Goal: Task Accomplishment & Management: Complete application form

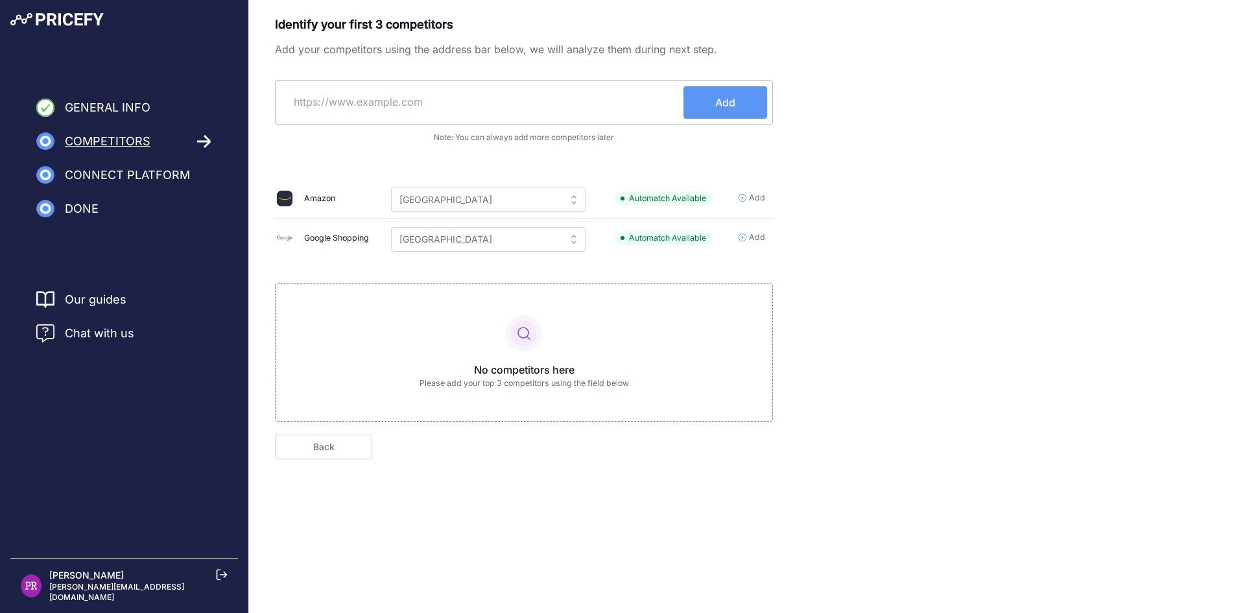
click at [385, 117] on input "text" at bounding box center [482, 101] width 403 height 31
type input "h"
paste input "arcaplanet.it"
type input "arcaplanet.it"
click at [368, 155] on div "Identify your first 3 competitors Add your competitors using the address bar be…" at bounding box center [524, 219] width 498 height 406
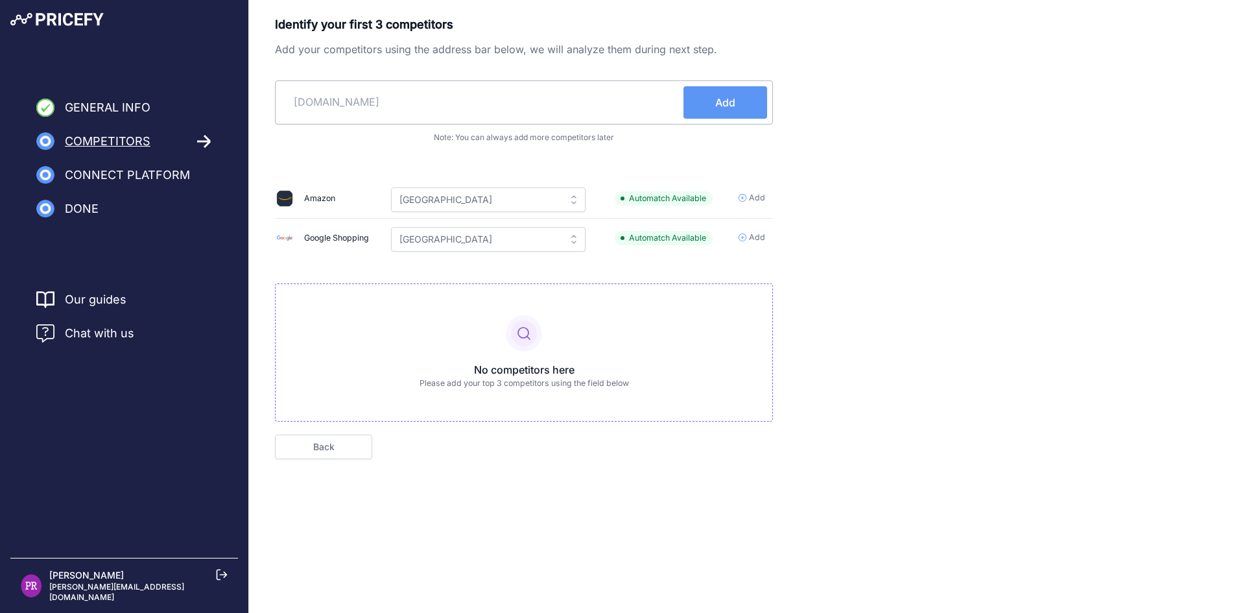
click at [386, 109] on input "arcaplanet.it" at bounding box center [482, 101] width 403 height 31
click at [294, 108] on input "arcaplanet.it" at bounding box center [482, 101] width 403 height 31
click at [381, 90] on input "arcaplanet.it" at bounding box center [482, 101] width 403 height 31
drag, startPoint x: 394, startPoint y: 97, endPoint x: 244, endPoint y: 99, distance: 150.4
click at [244, 99] on div "General Info Competitors Connect Platform Done" at bounding box center [622, 258] width 1245 height 516
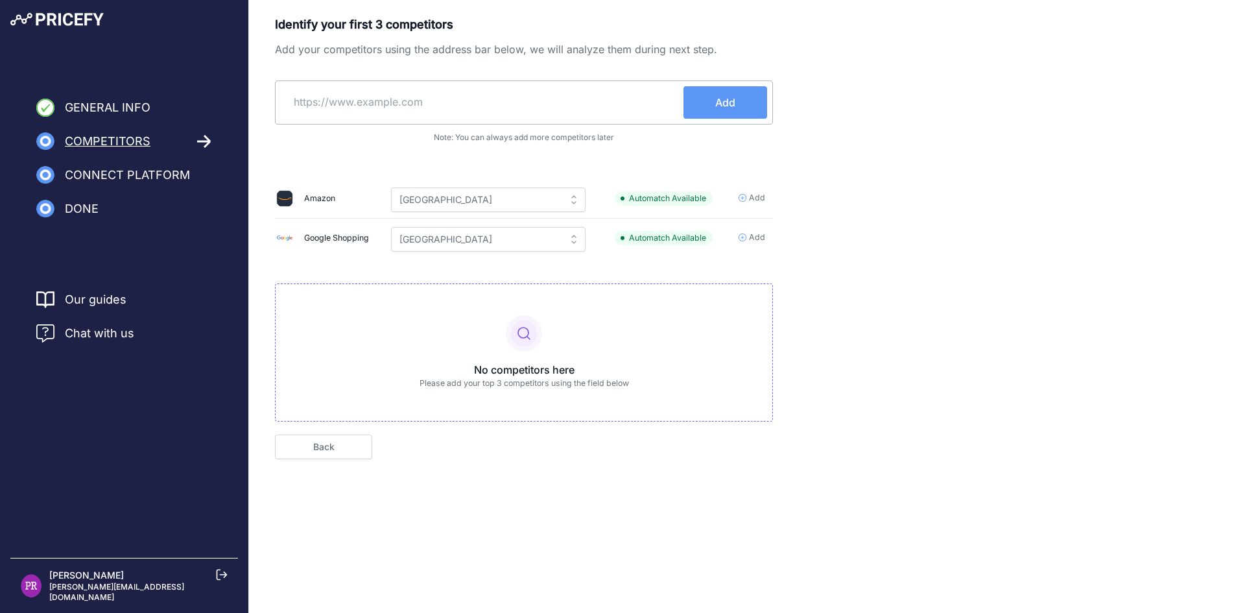
click at [399, 99] on input "text" at bounding box center [482, 101] width 403 height 31
paste input "https://www.arcaplanet.it/"
type input "https://www.arcaplanet.it/"
click at [718, 107] on span "Add" at bounding box center [725, 103] width 20 height 16
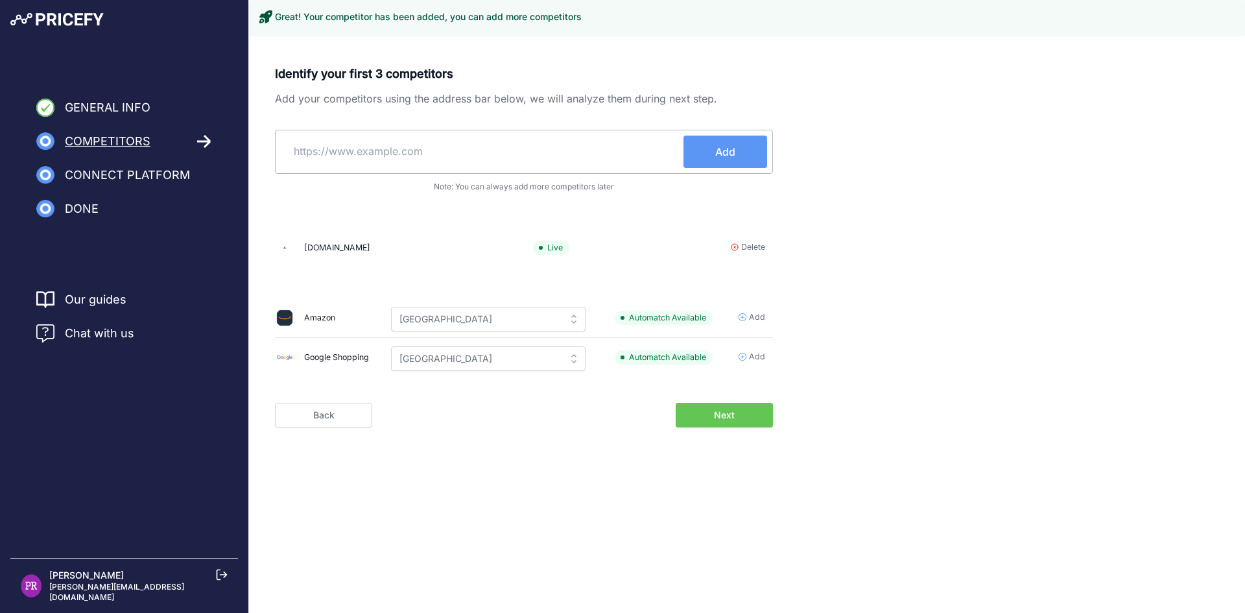
click at [445, 150] on div "Identify your first 3 competitors Add your competitors using the address bar be…" at bounding box center [524, 223] width 498 height 317
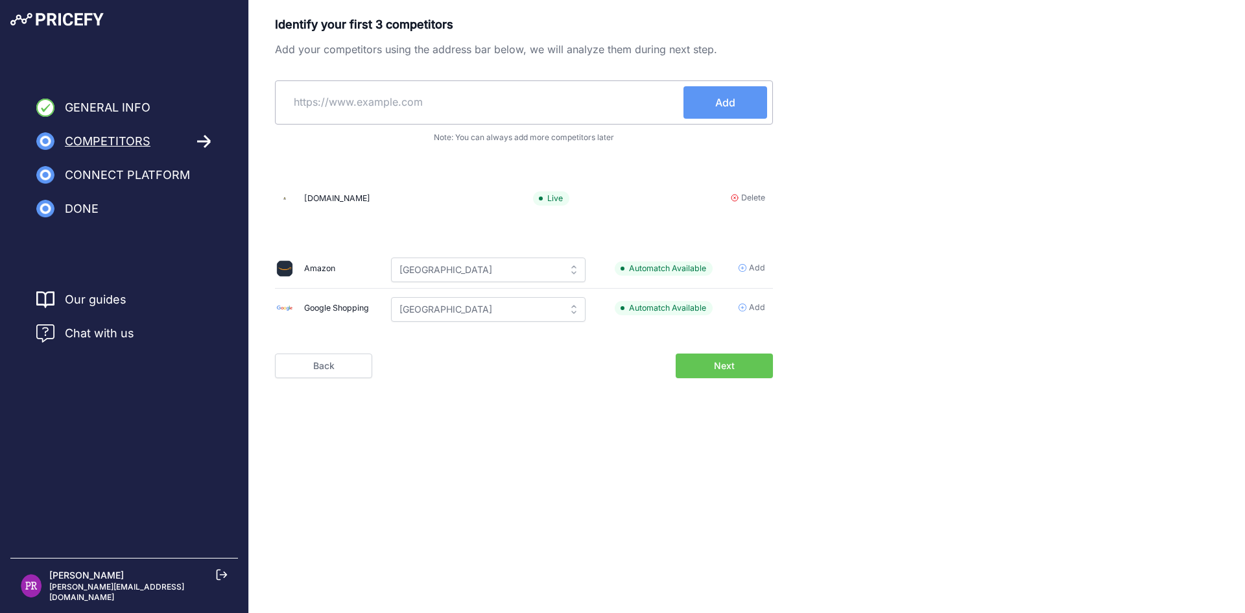
click at [499, 113] on input "text" at bounding box center [482, 101] width 403 height 31
paste input "https://www.isoladeitesori.it/"
type input "https://www.isoladeitesori.it/"
click at [742, 102] on button "Add" at bounding box center [725, 102] width 84 height 32
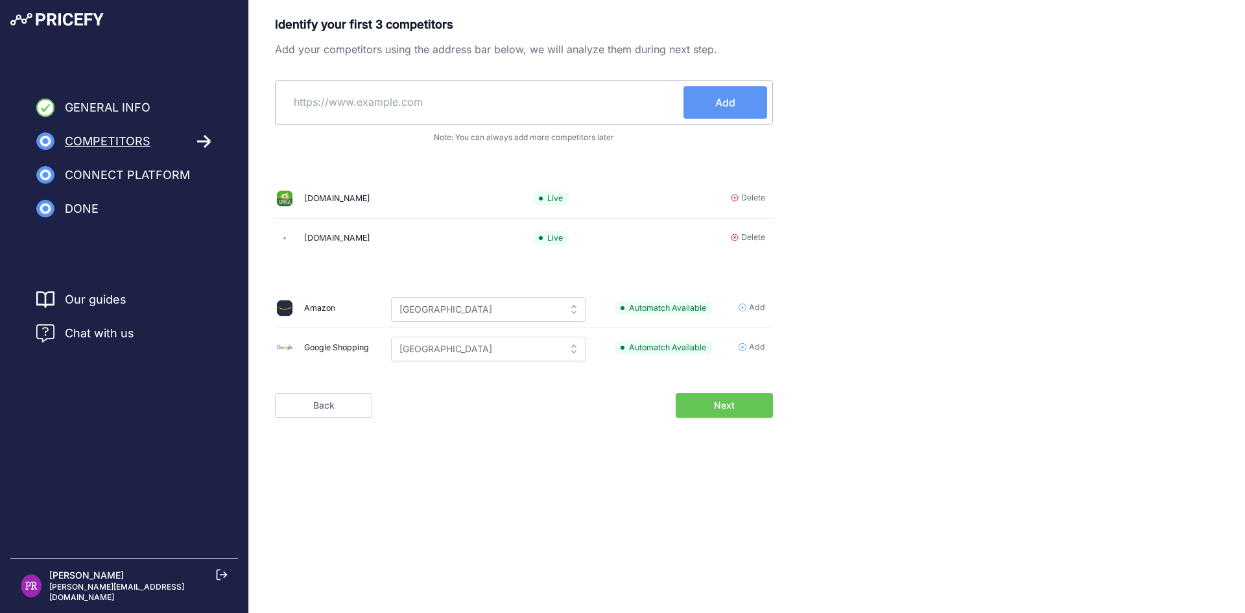
click at [360, 101] on input "text" at bounding box center [482, 101] width 403 height 31
paste input "https://www.zooplus.it/"
type input "https://www.zooplus.it/"
click at [698, 108] on button "Add" at bounding box center [725, 102] width 84 height 32
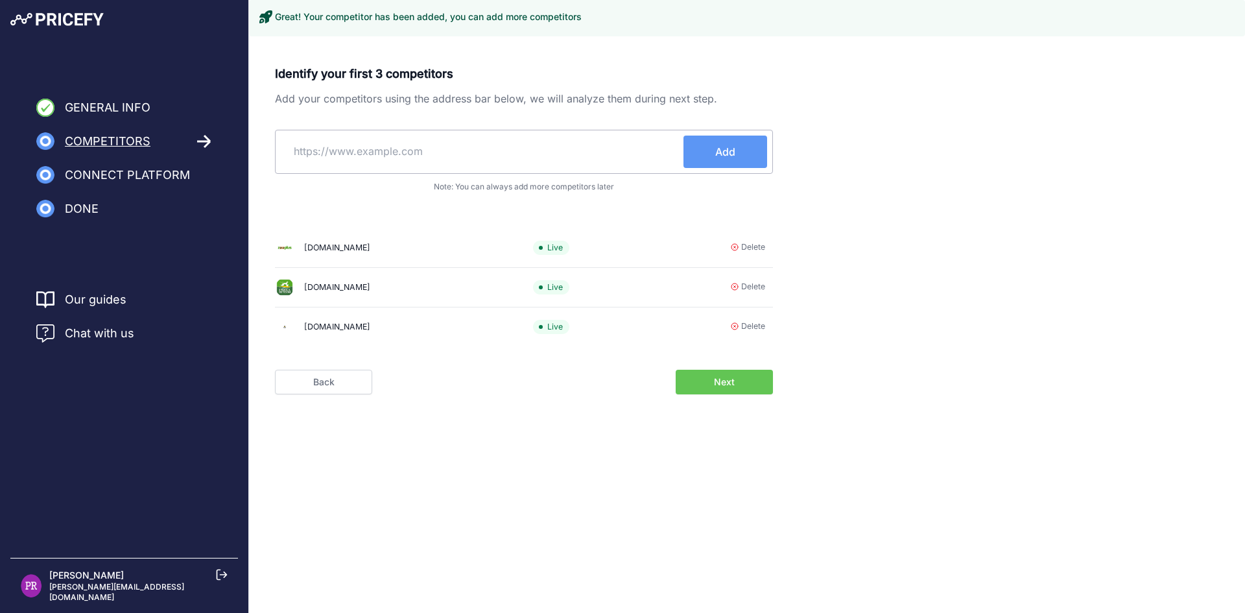
click at [935, 466] on body "Lorem Ipsum Close General Info Competitors Done" at bounding box center [622, 306] width 1245 height 613
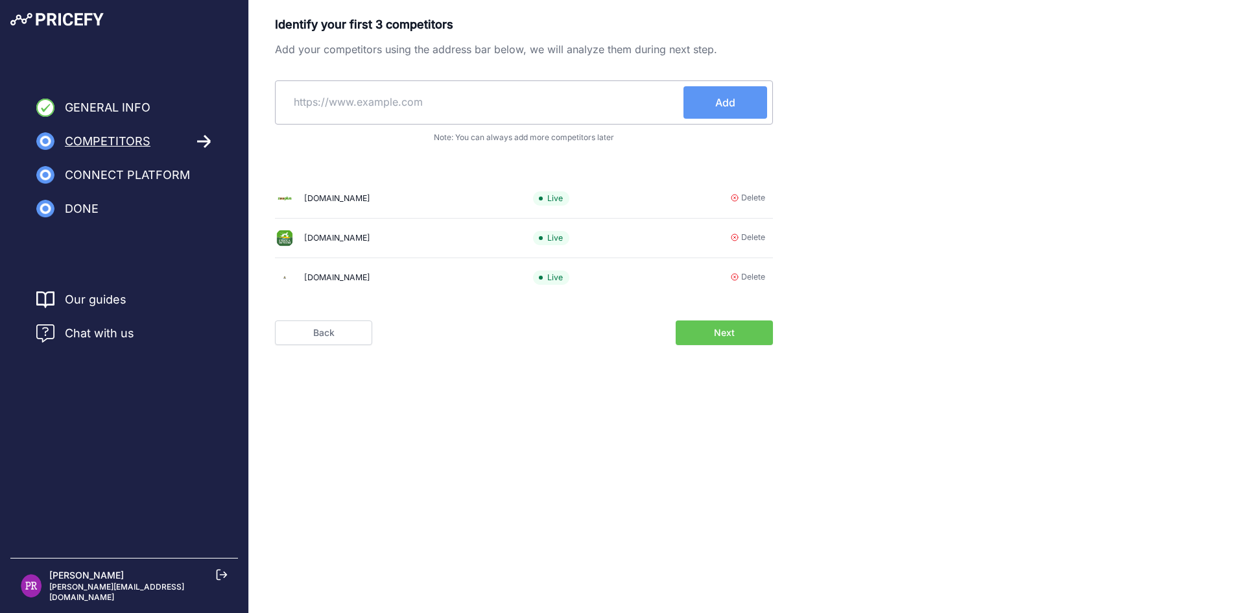
click at [725, 336] on span "Next" at bounding box center [724, 332] width 21 height 13
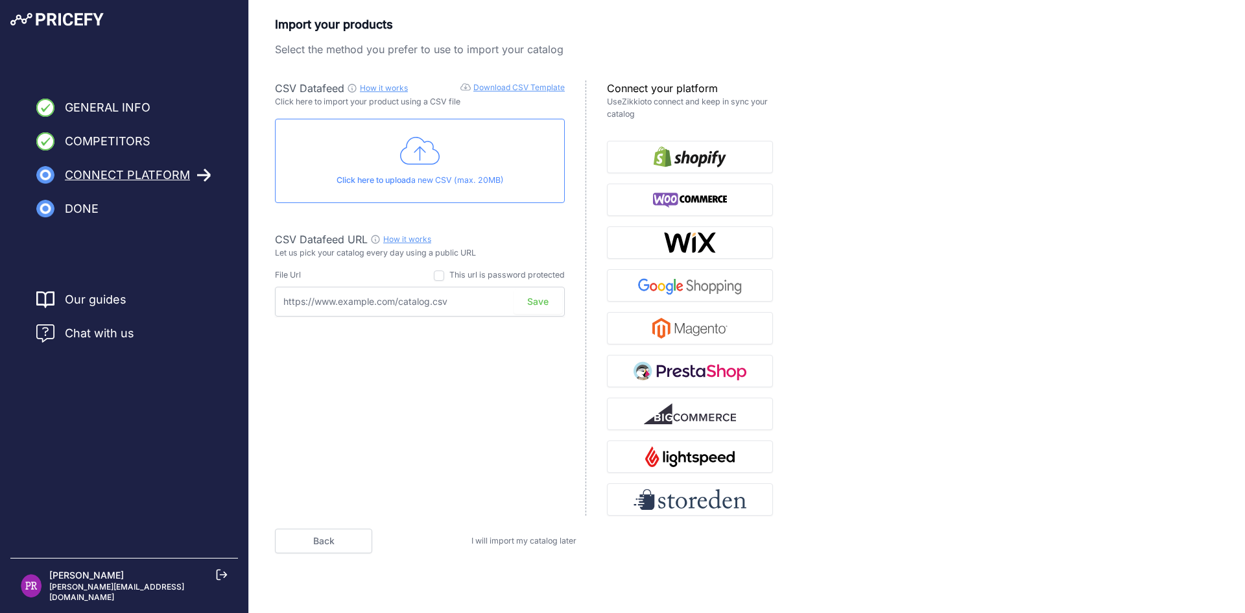
click at [690, 209] on img "button" at bounding box center [690, 199] width 75 height 21
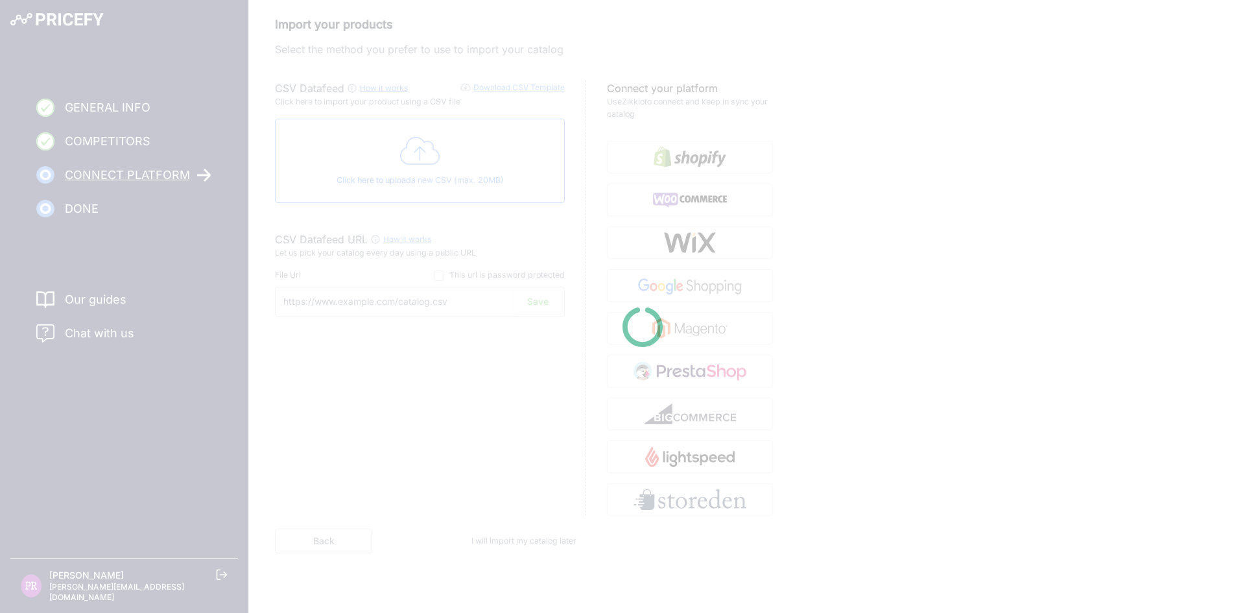
click at [947, 185] on div at bounding box center [622, 306] width 1245 height 613
click at [670, 201] on div at bounding box center [622, 306] width 1245 height 613
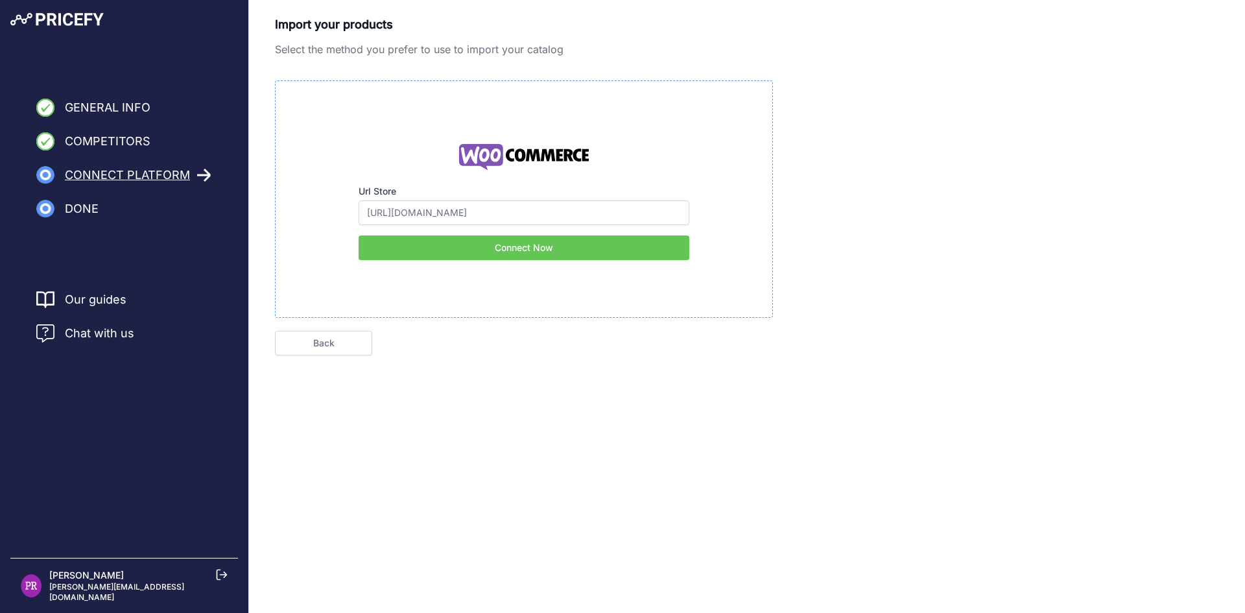
click at [527, 248] on button "Connect Now" at bounding box center [524, 247] width 331 height 25
click at [322, 344] on link "Back" at bounding box center [323, 343] width 97 height 25
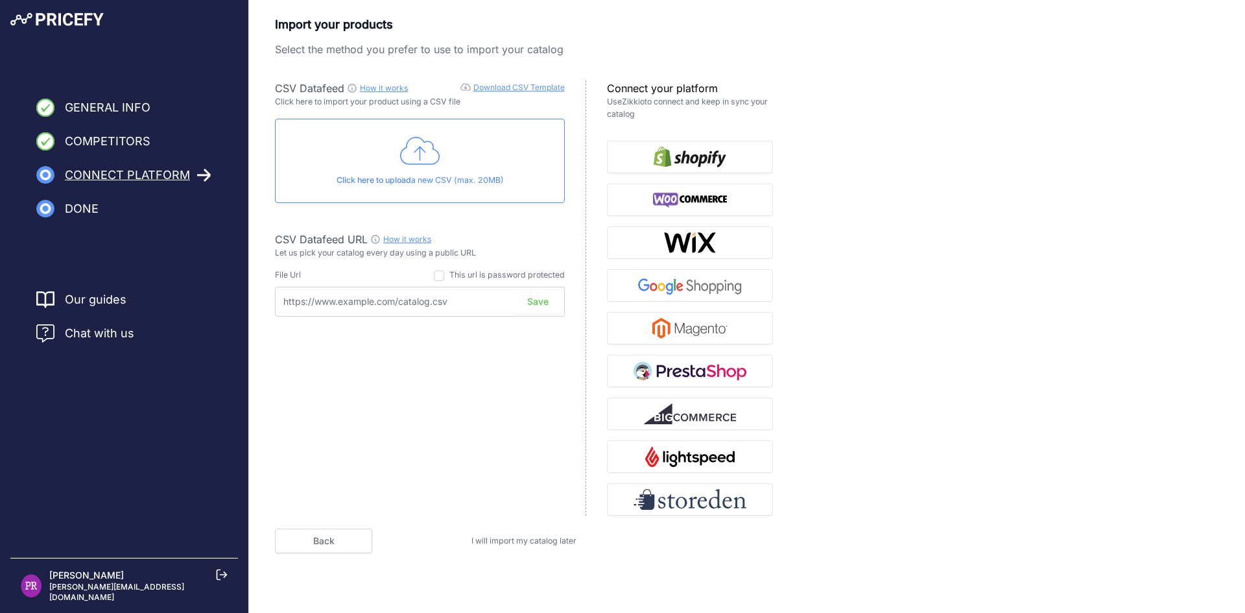
click at [503, 543] on span "I will import my catalog later" at bounding box center [523, 541] width 105 height 10
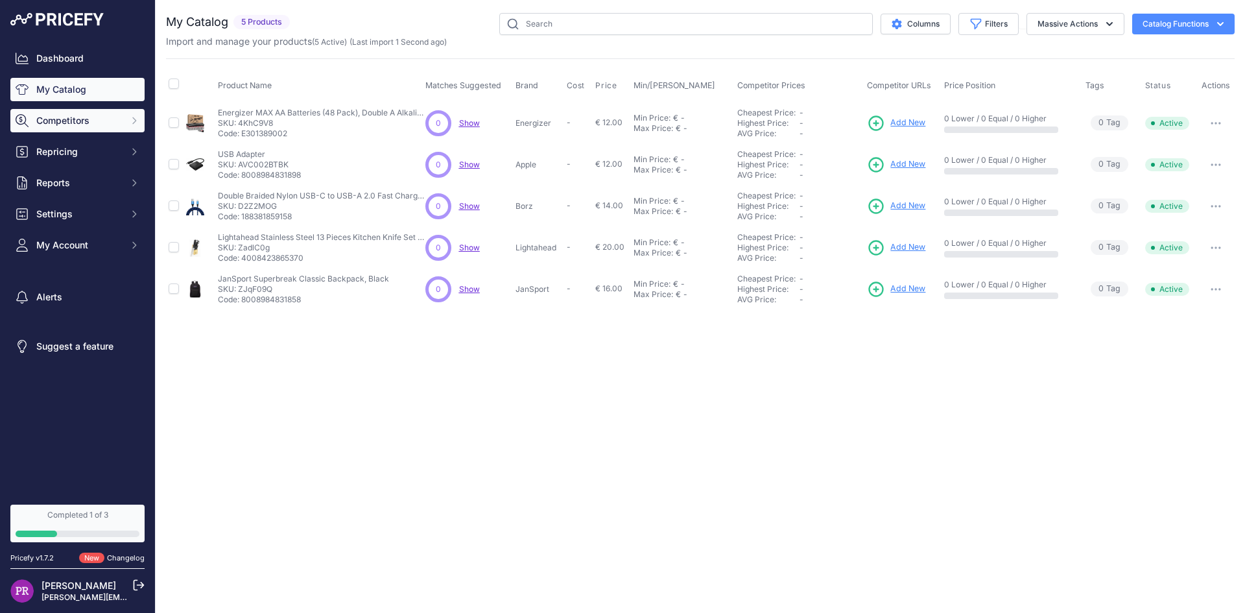
click at [100, 129] on button "Competitors" at bounding box center [77, 120] width 134 height 23
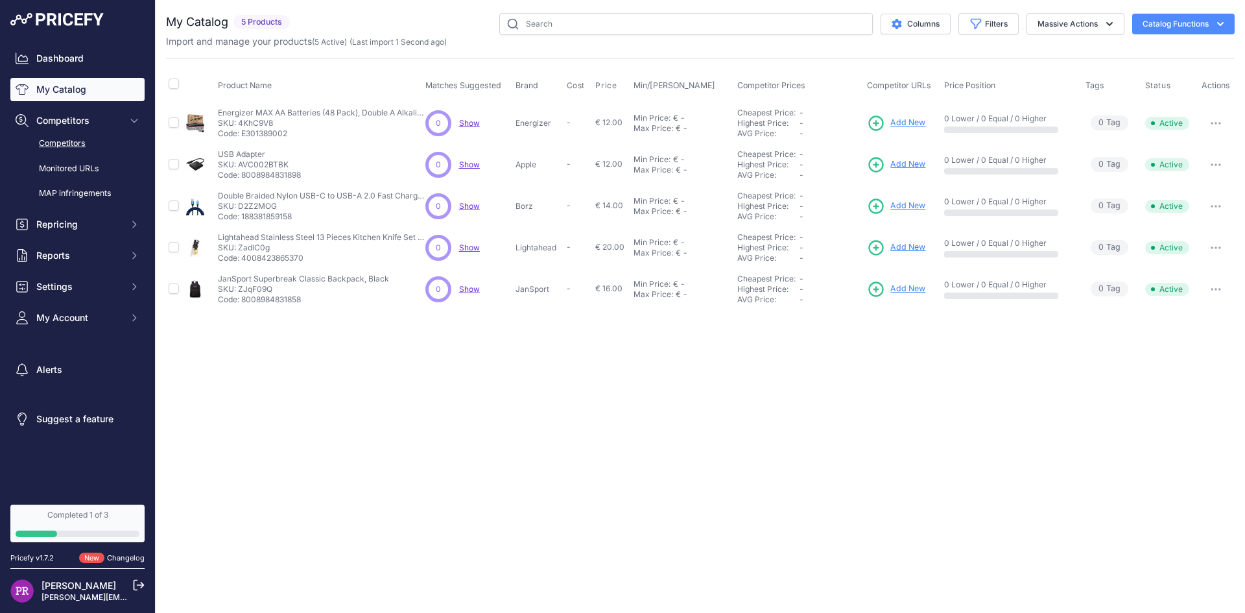
click at [86, 146] on link "Competitors" at bounding box center [77, 143] width 134 height 23
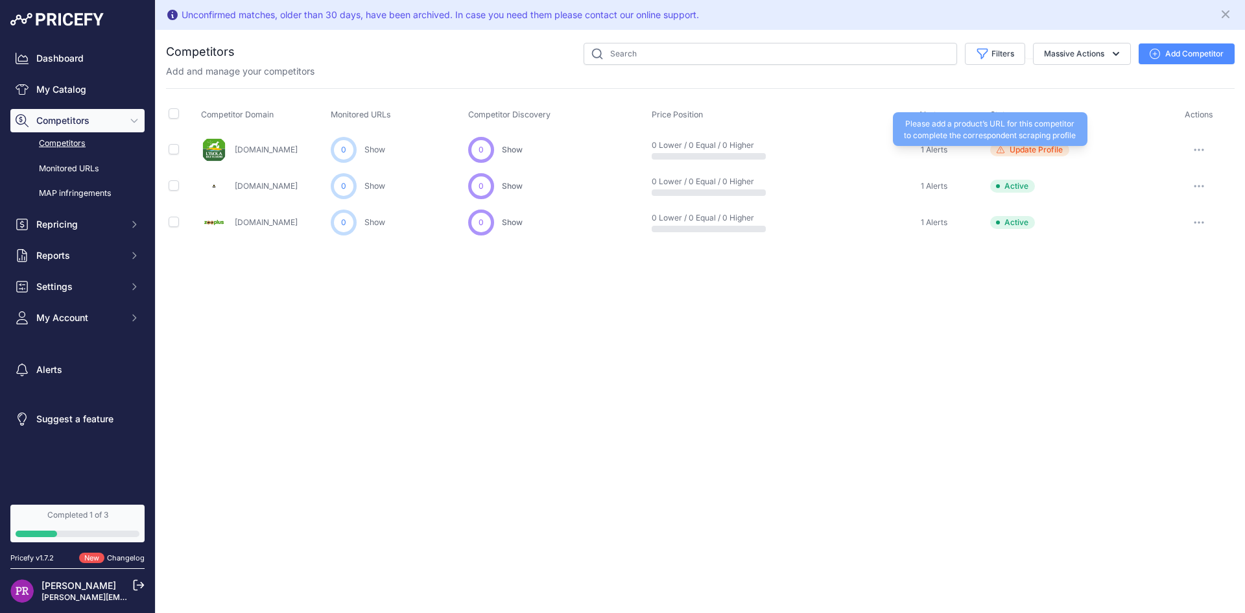
click at [1052, 149] on span "Update Profile" at bounding box center [1035, 150] width 53 height 10
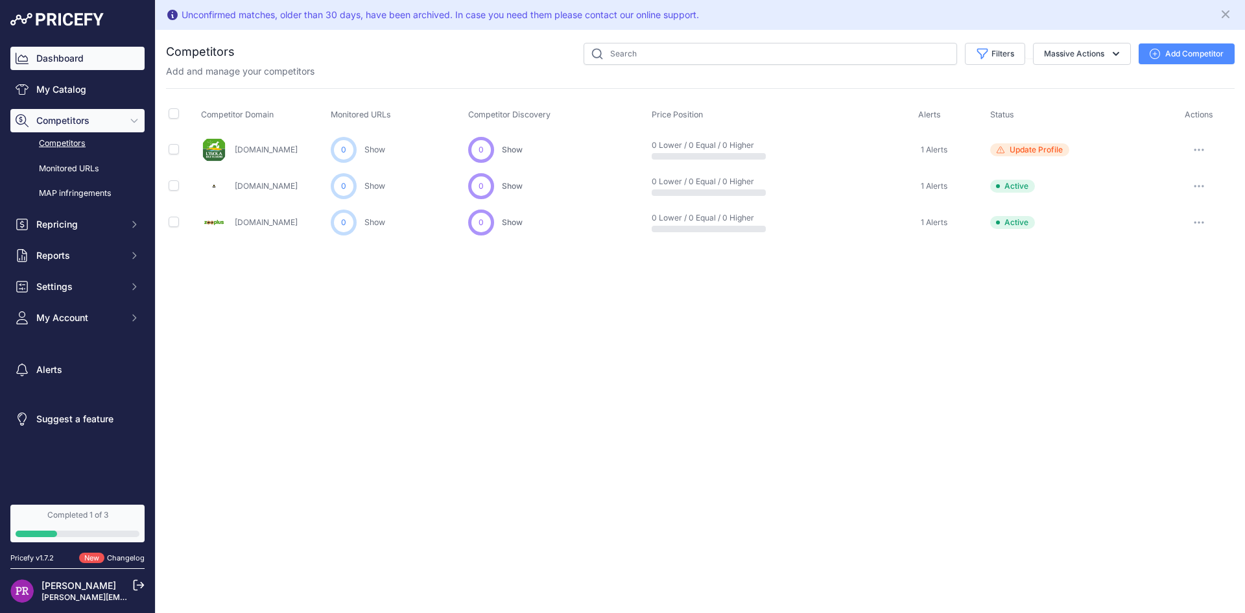
click at [68, 51] on link "Dashboard" at bounding box center [77, 58] width 134 height 23
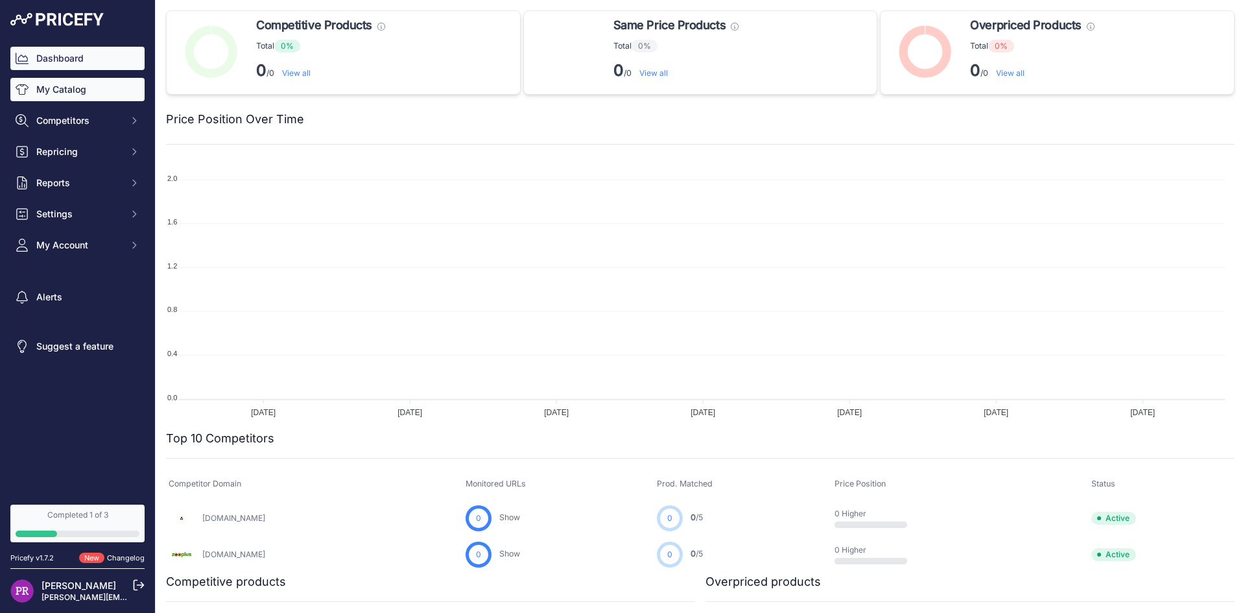
click at [66, 96] on link "My Catalog" at bounding box center [77, 89] width 134 height 23
click at [55, 5] on div "Dashboard My Catalog Competitors Competitors Monitored URLs MAP infringements R…" at bounding box center [77, 249] width 155 height 499
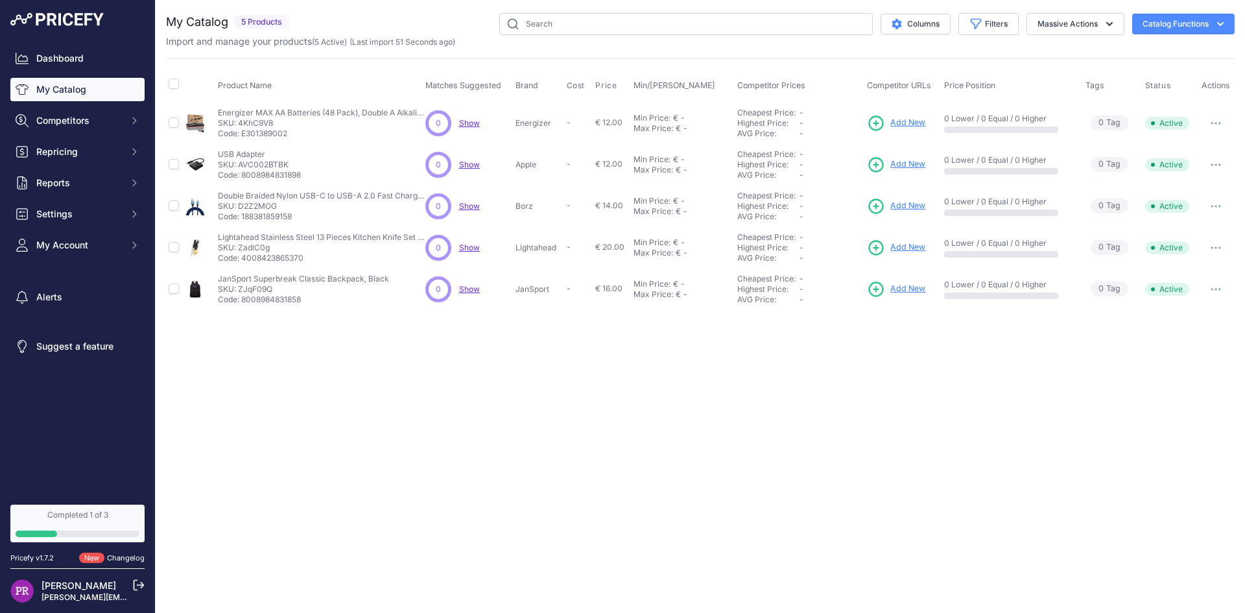
click at [93, 244] on span "My Account" at bounding box center [78, 245] width 85 height 13
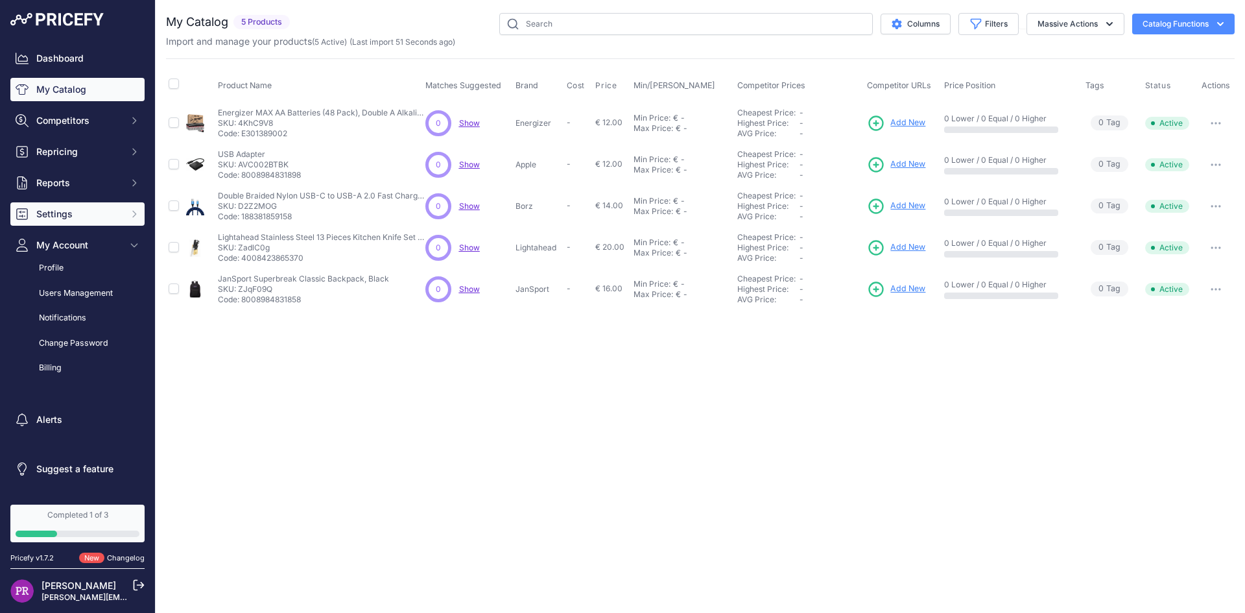
click at [67, 208] on span "Settings" at bounding box center [78, 213] width 85 height 13
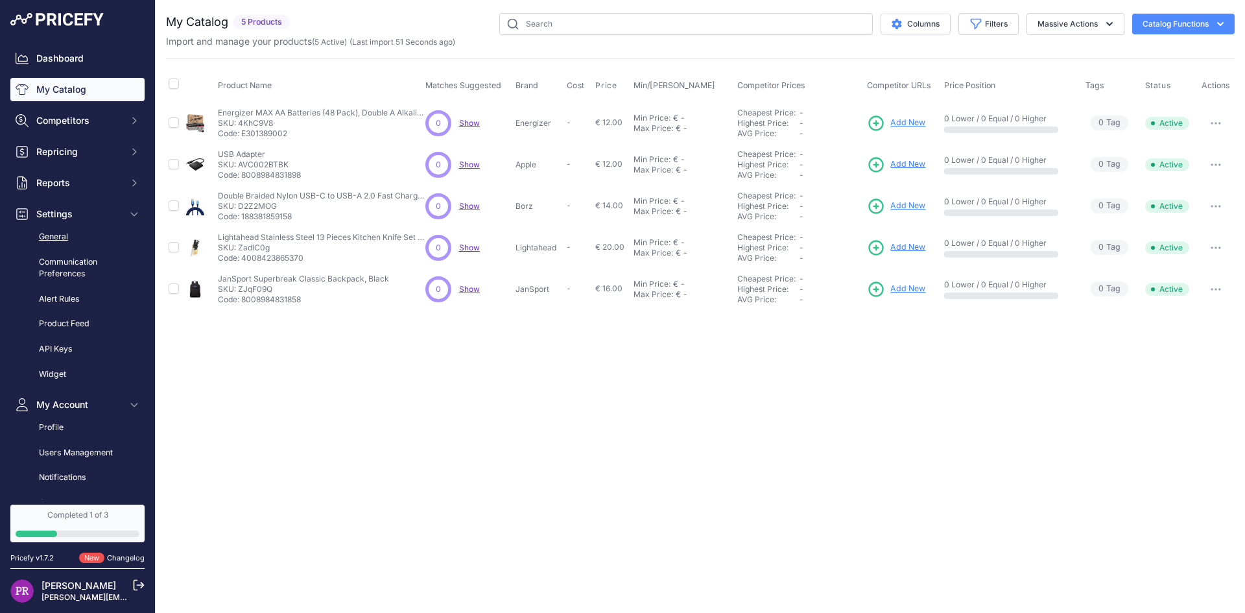
click at [71, 232] on link "General" at bounding box center [77, 237] width 134 height 23
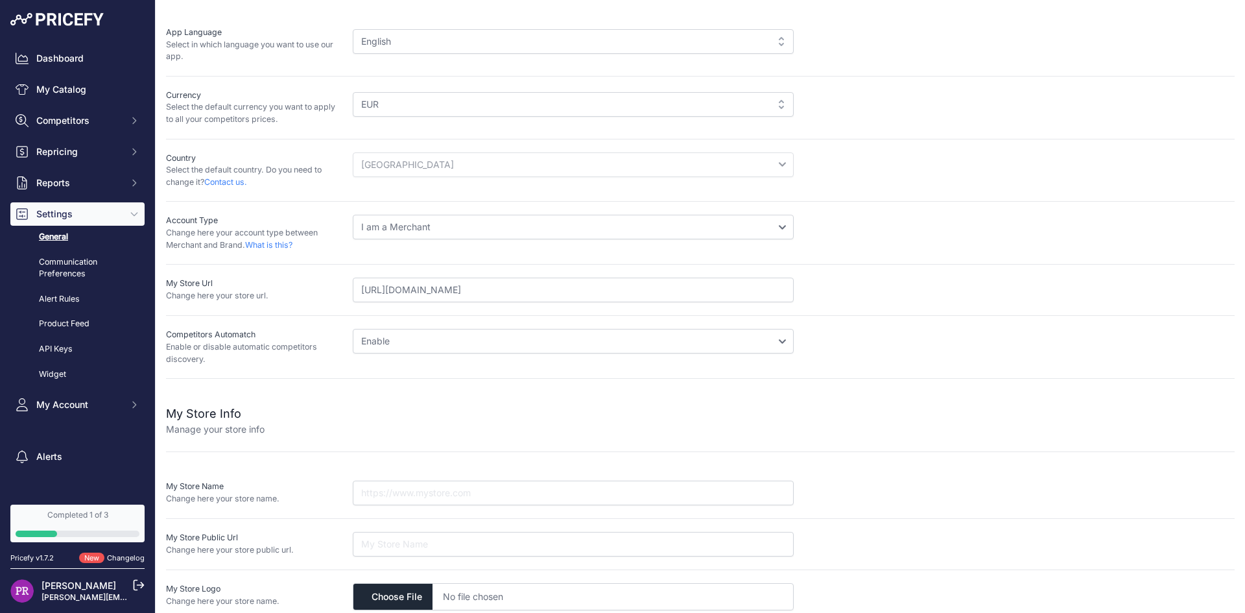
scroll to position [89, 0]
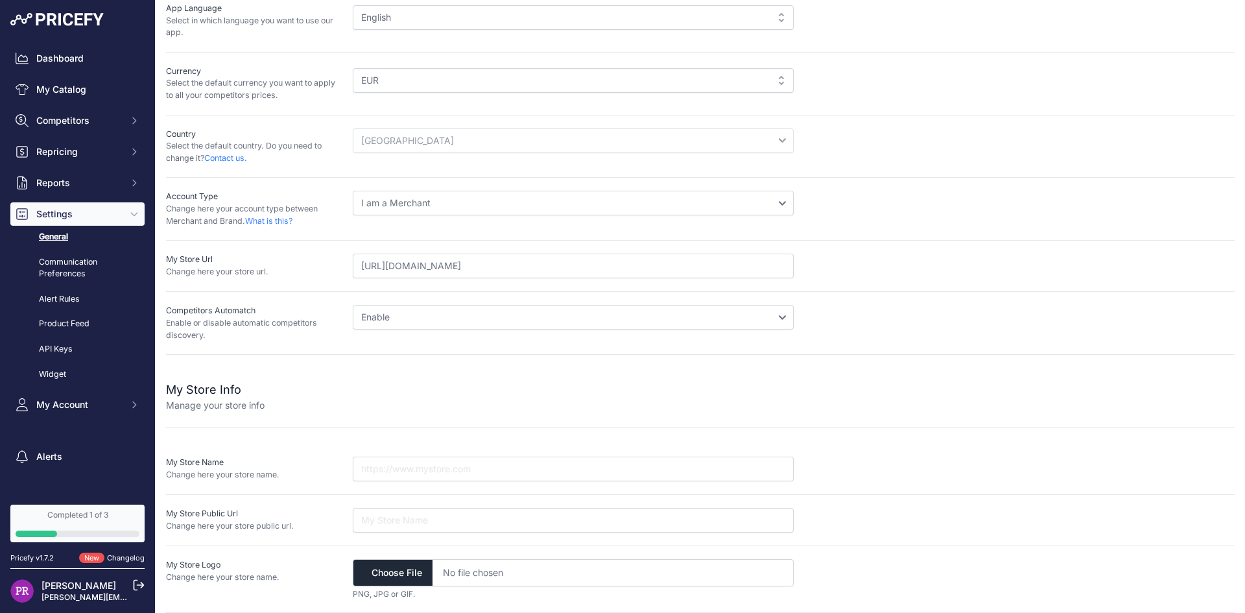
click at [399, 319] on select "Disable Enable" at bounding box center [573, 317] width 441 height 25
click at [56, 241] on link "General" at bounding box center [77, 237] width 134 height 23
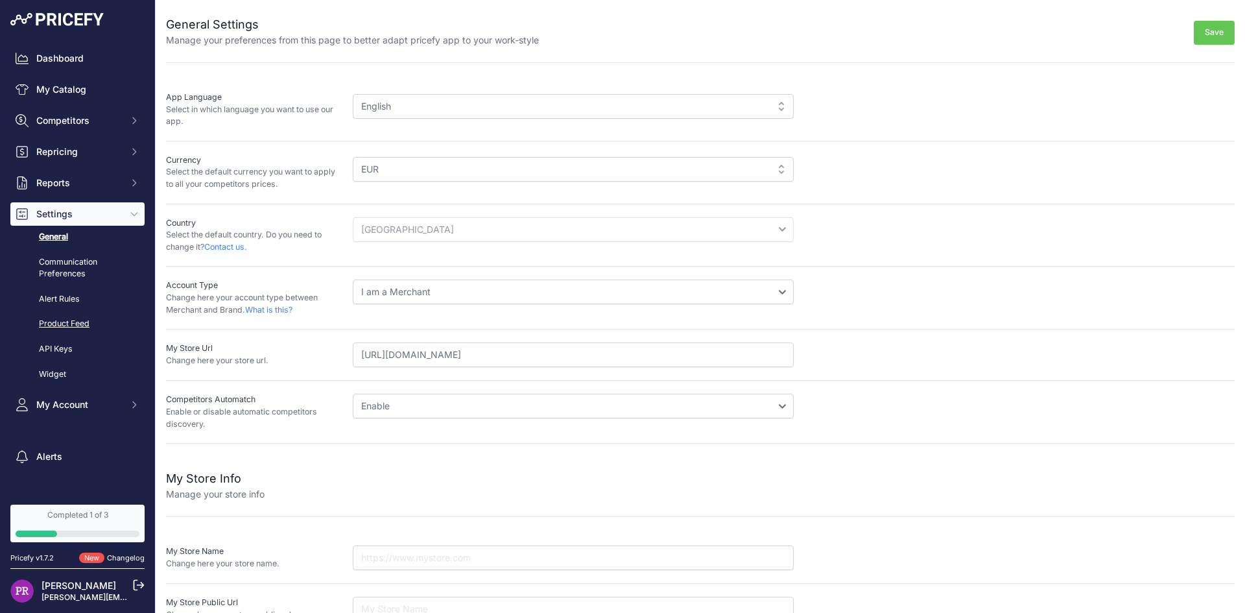
click at [69, 324] on link "Product Feed" at bounding box center [77, 323] width 134 height 23
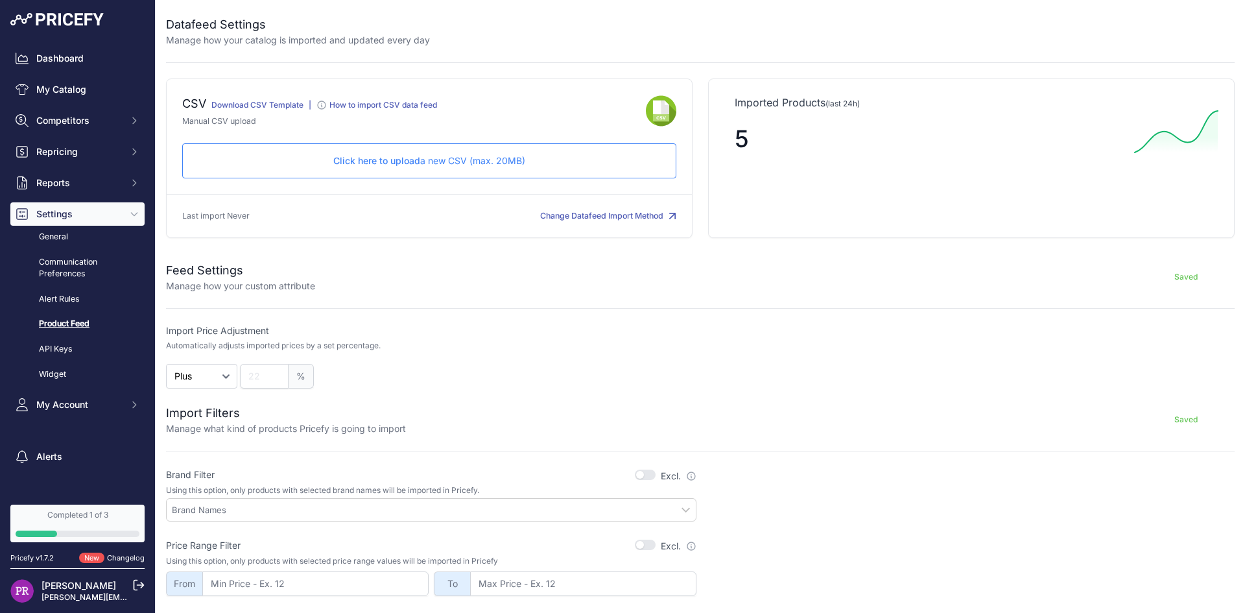
click at [316, 106] on icon at bounding box center [321, 105] width 10 height 10
click at [566, 218] on button "Change Datafeed Import Method" at bounding box center [608, 216] width 136 height 12
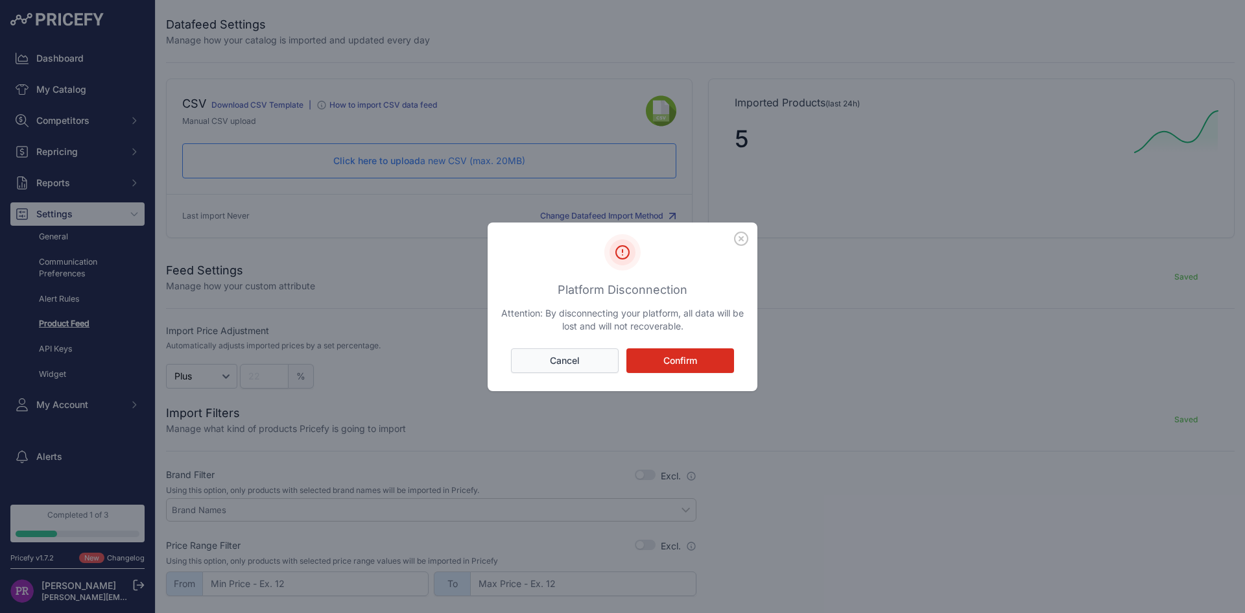
click at [569, 357] on button "Cancel" at bounding box center [565, 360] width 108 height 25
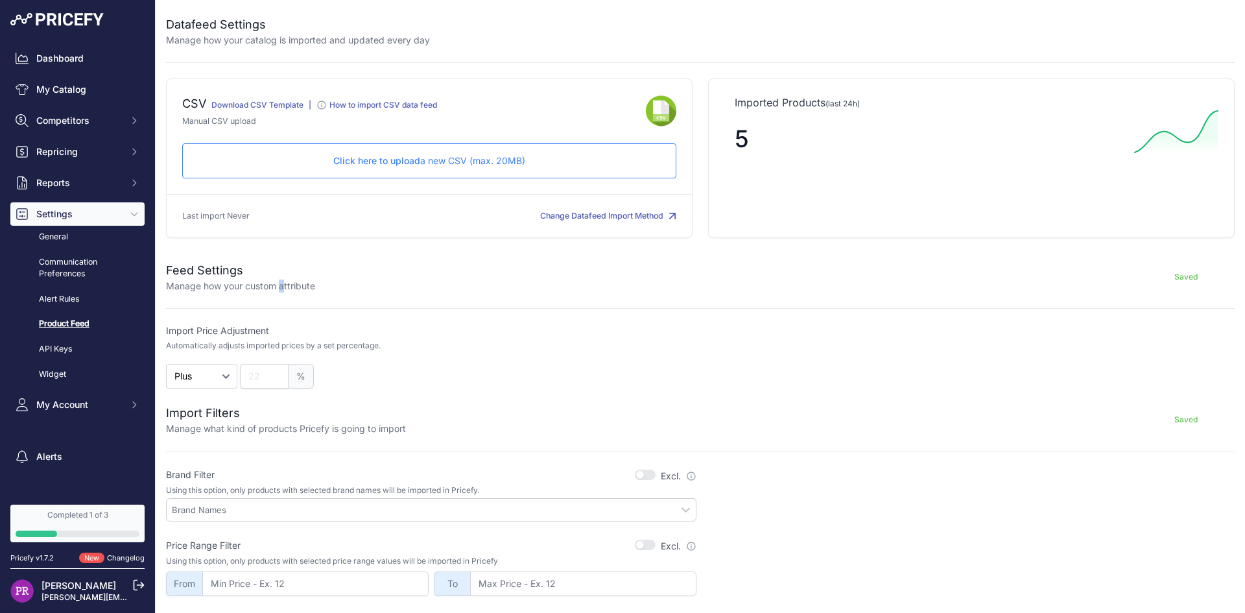
click at [285, 281] on p "Manage how your custom attribute" at bounding box center [240, 285] width 149 height 13
click at [328, 292] on div "Saved" at bounding box center [774, 276] width 919 height 31
click at [620, 215] on button "Change Datafeed Import Method" at bounding box center [608, 216] width 136 height 12
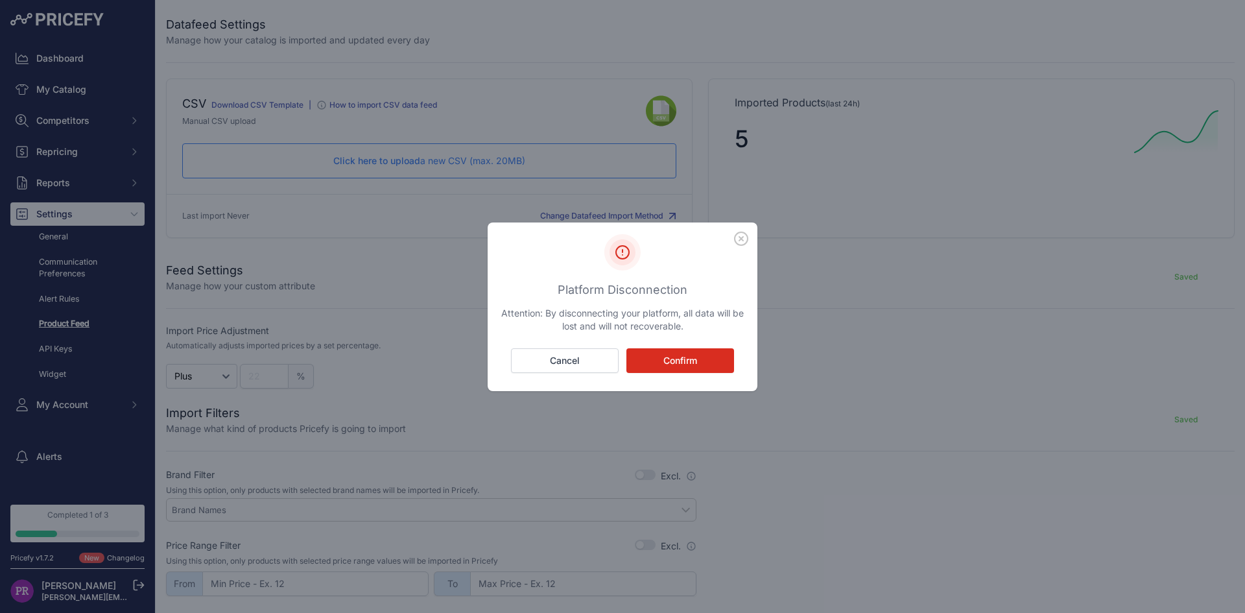
click at [739, 234] on icon "button" at bounding box center [741, 238] width 14 height 14
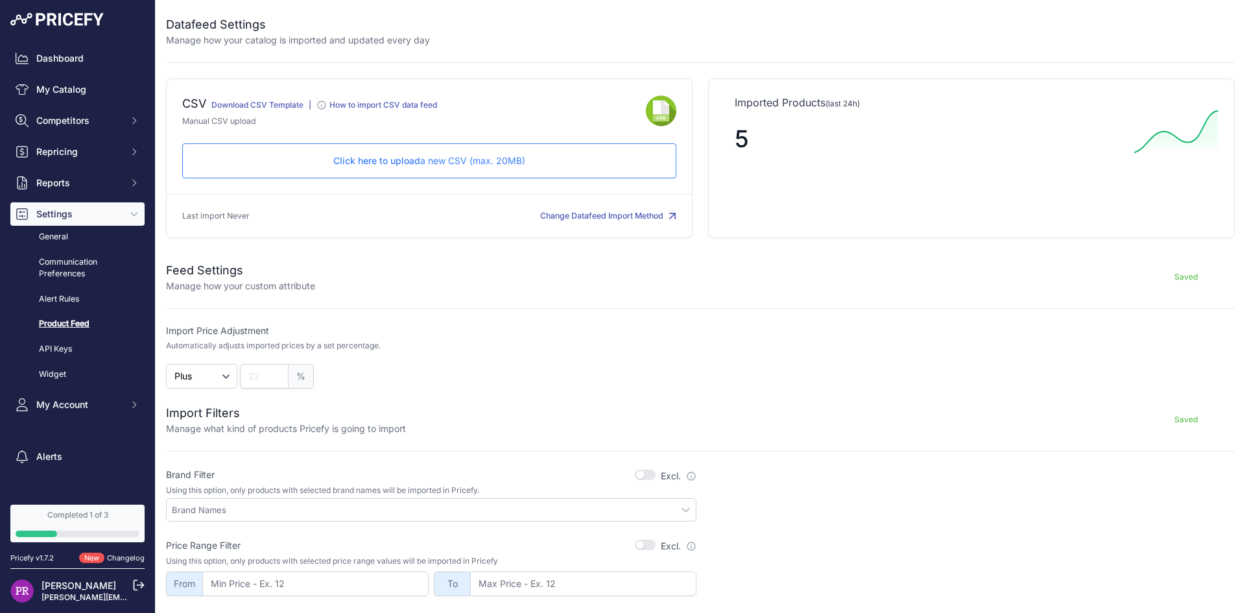
click at [605, 220] on button "Change Datafeed Import Method" at bounding box center [608, 216] width 136 height 12
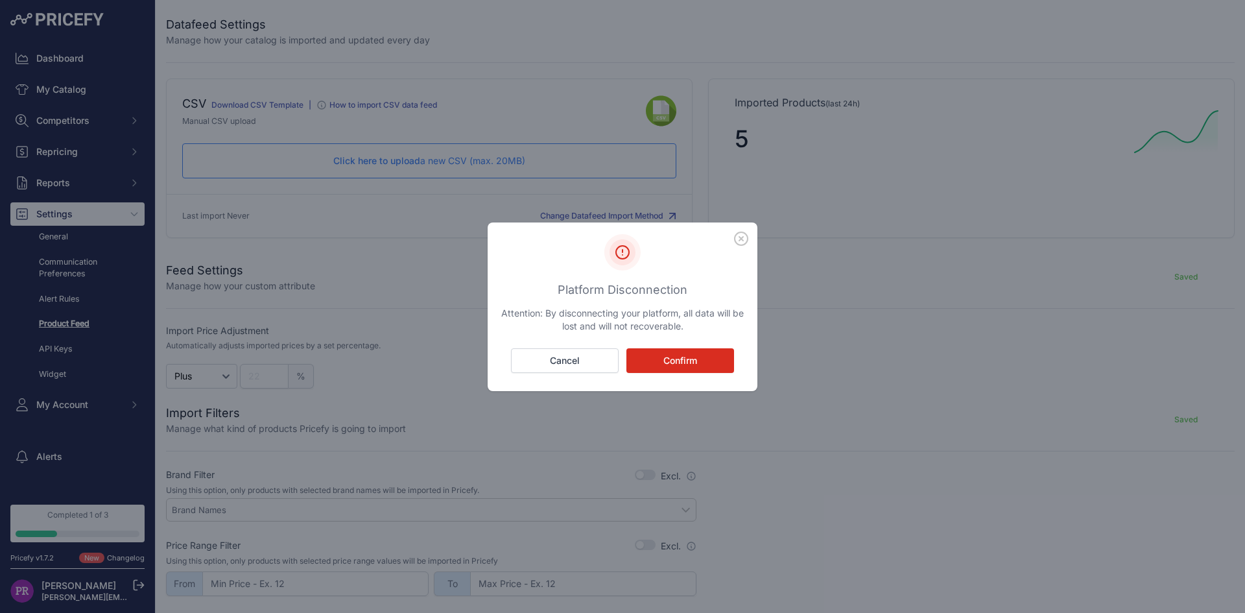
click at [672, 356] on button "Confirm" at bounding box center [680, 360] width 108 height 25
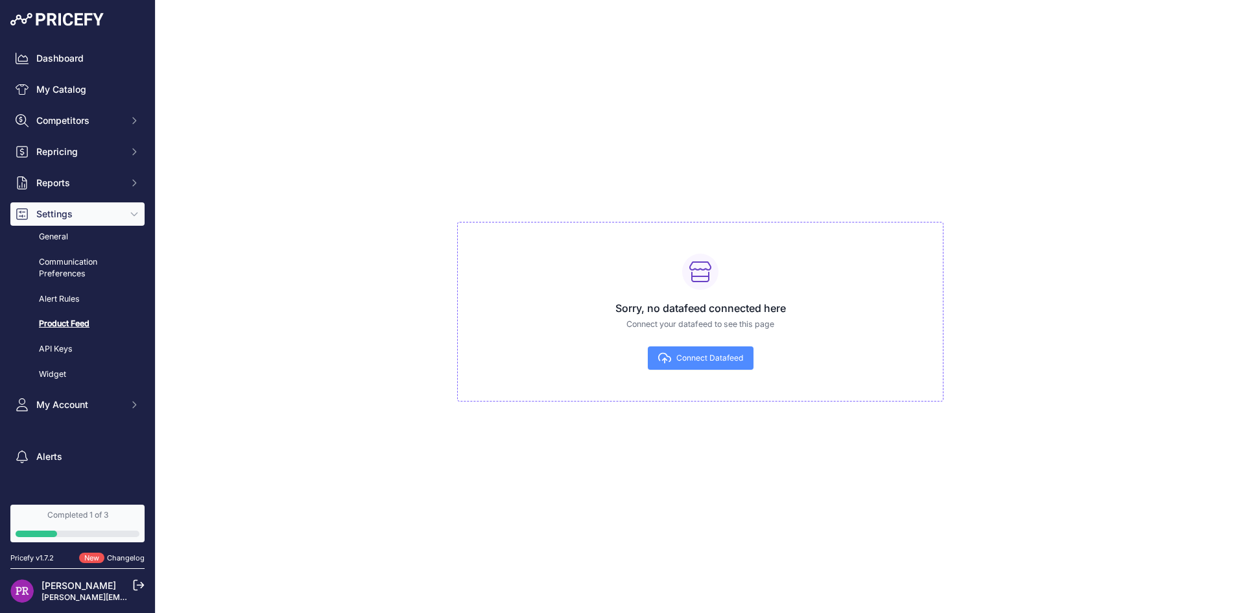
click at [730, 366] on button "Connect Datafeed" at bounding box center [701, 357] width 106 height 23
